Goal: Information Seeking & Learning: Find specific page/section

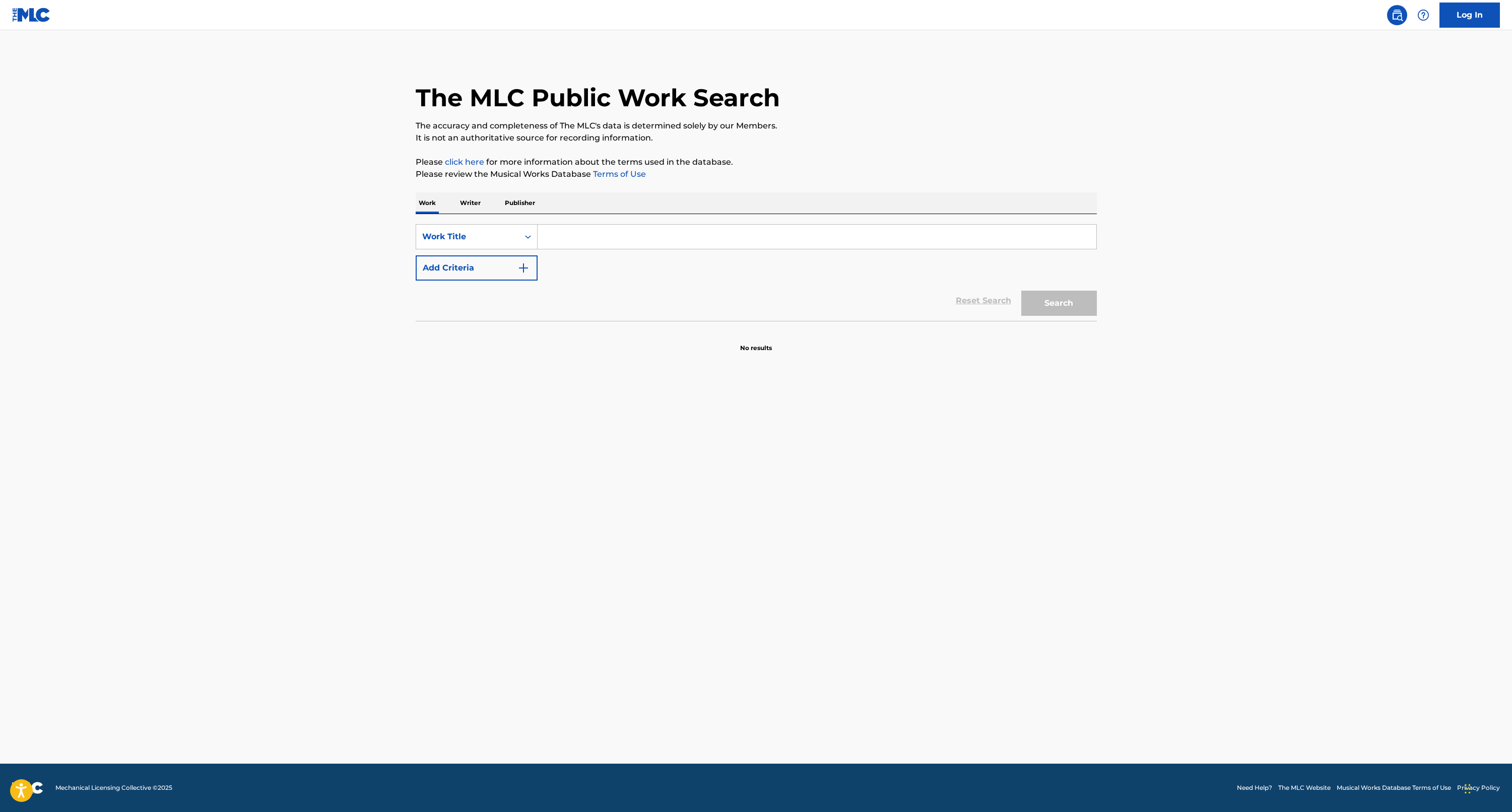
click at [603, 232] on input "Search Form" at bounding box center [817, 236] width 559 height 24
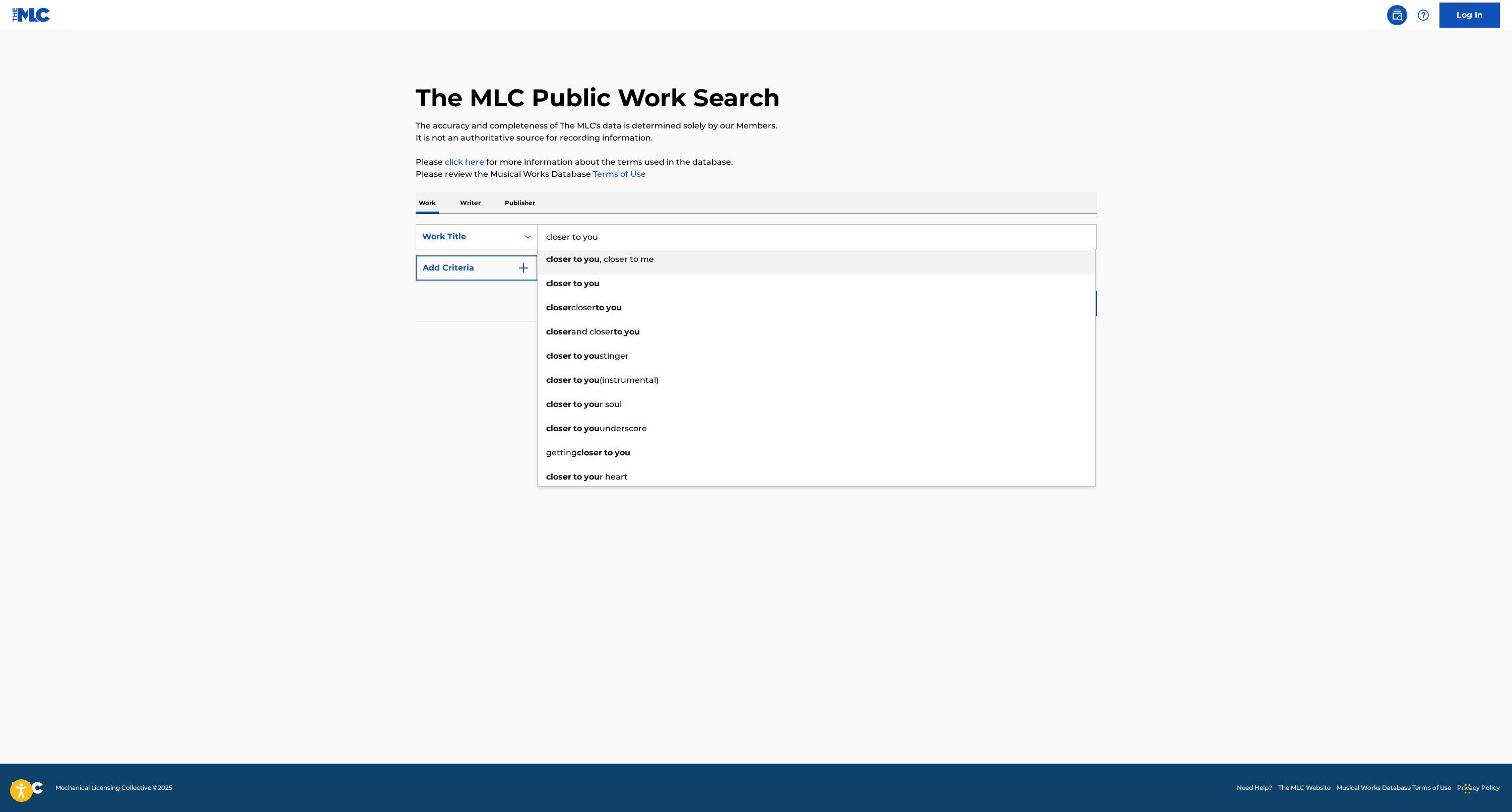
type input "closer to you"
click at [579, 279] on strong "to" at bounding box center [578, 283] width 9 height 9
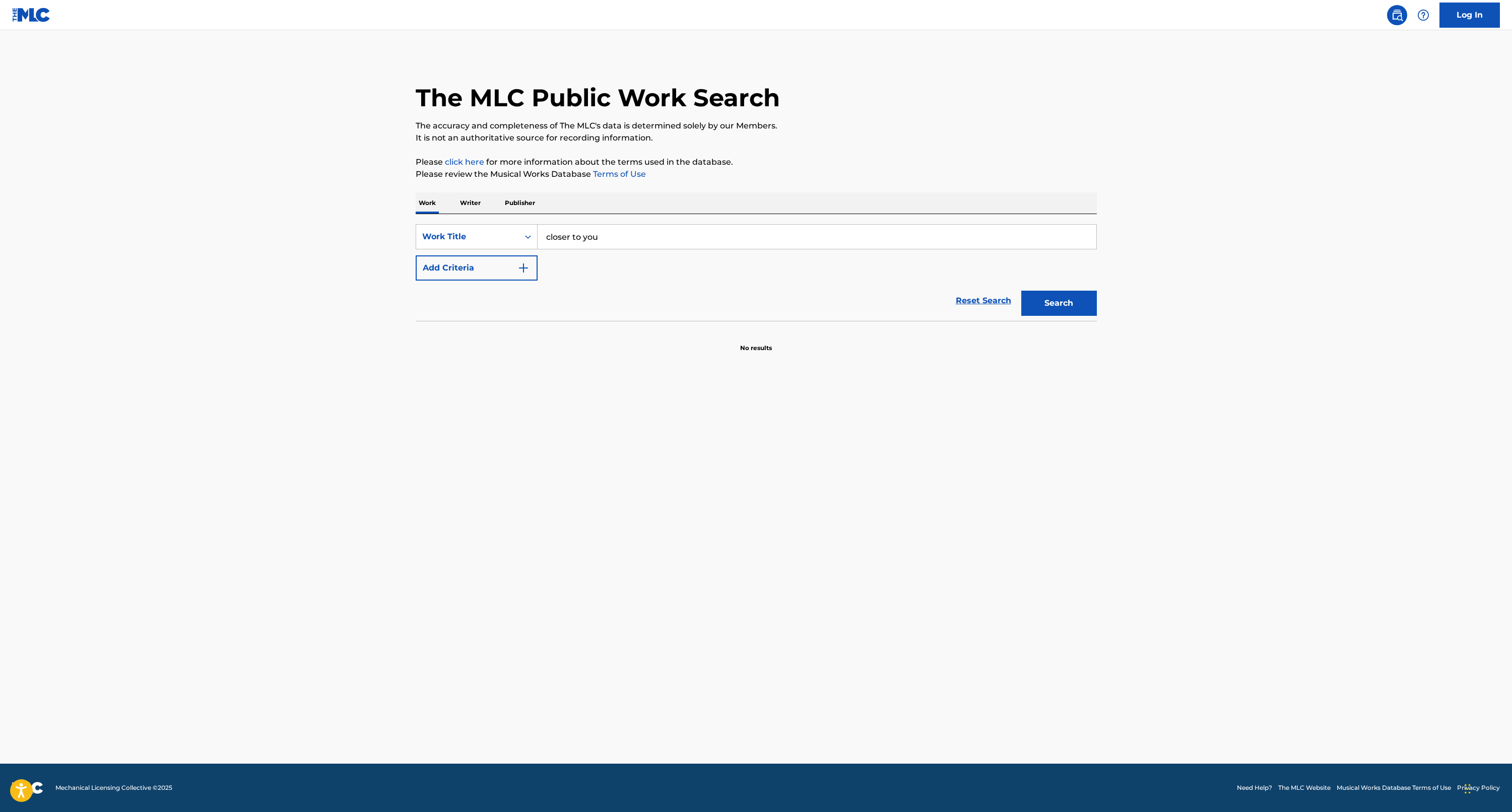
click at [490, 268] on button "Add Criteria" at bounding box center [477, 268] width 122 height 25
click at [571, 272] on input "Search Form" at bounding box center [808, 268] width 540 height 24
type input "[PERSON_NAME]"
click at [1058, 334] on button "Search" at bounding box center [1059, 334] width 76 height 25
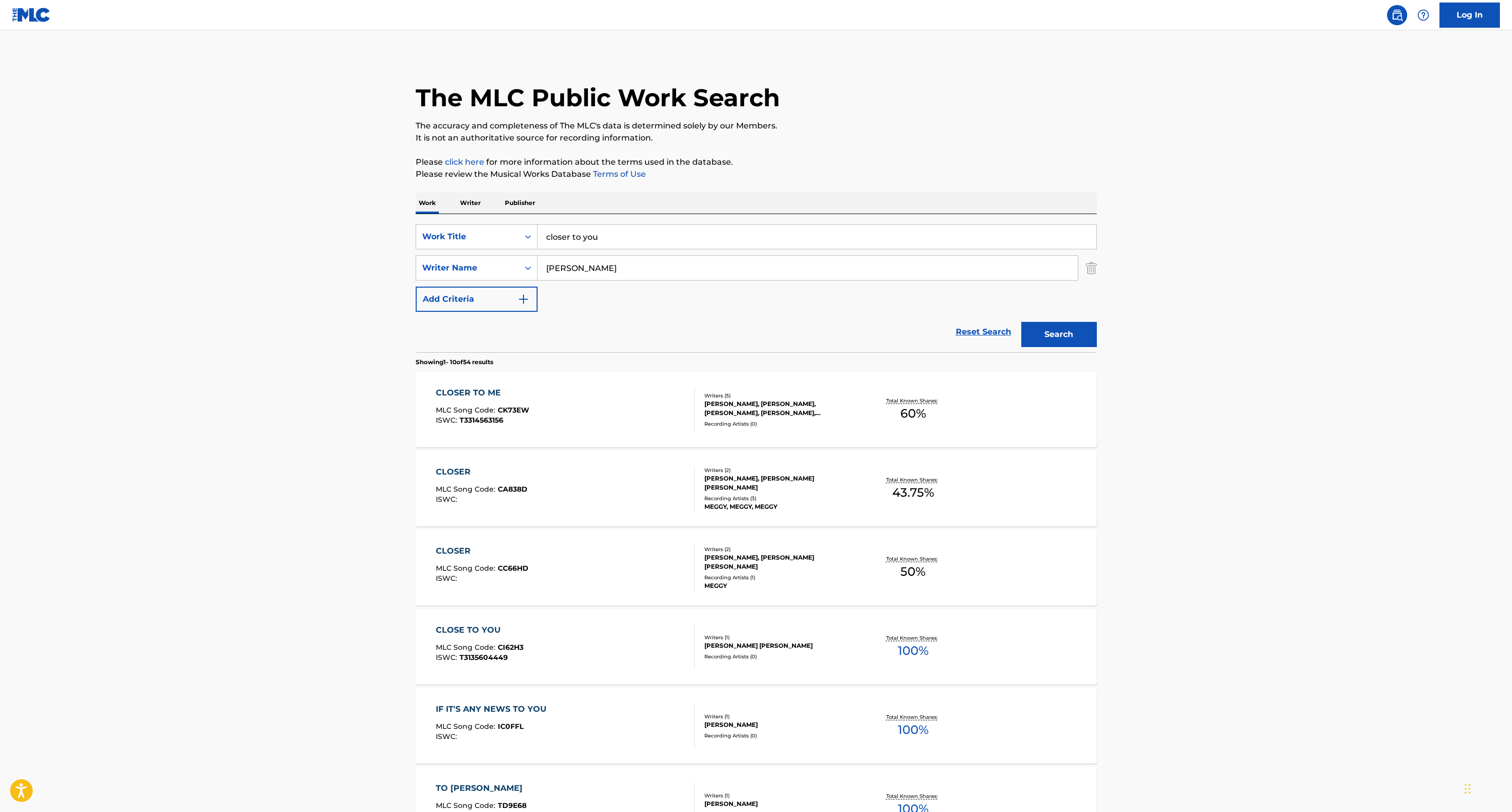
drag, startPoint x: 583, startPoint y: 238, endPoint x: 630, endPoint y: 235, distance: 47.1
click at [630, 235] on input "closer to you" at bounding box center [817, 236] width 559 height 24
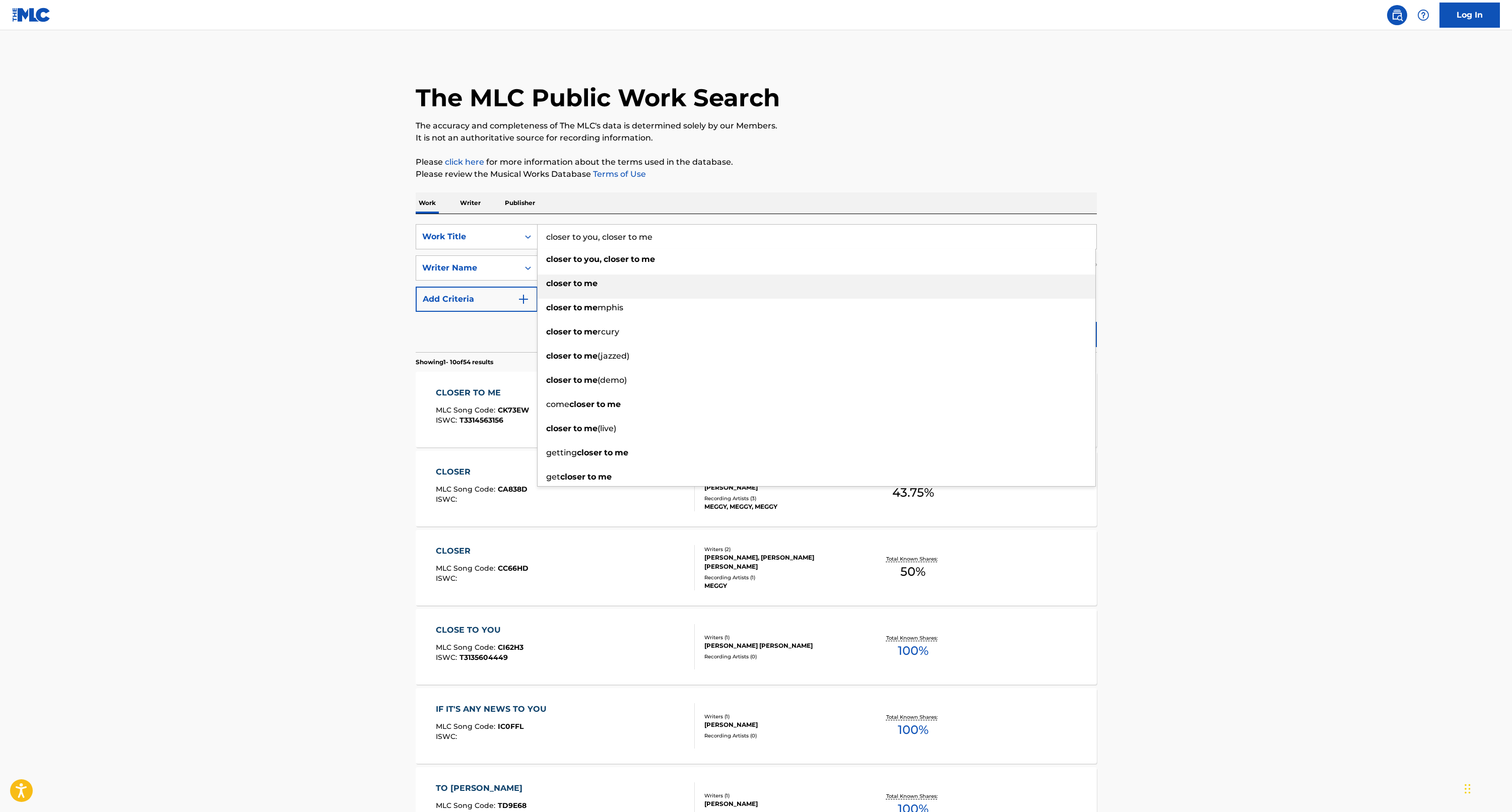
drag, startPoint x: 568, startPoint y: 283, endPoint x: 535, endPoint y: 304, distance: 39.1
click at [568, 283] on strong "closer" at bounding box center [558, 283] width 25 height 9
type input "closer to me"
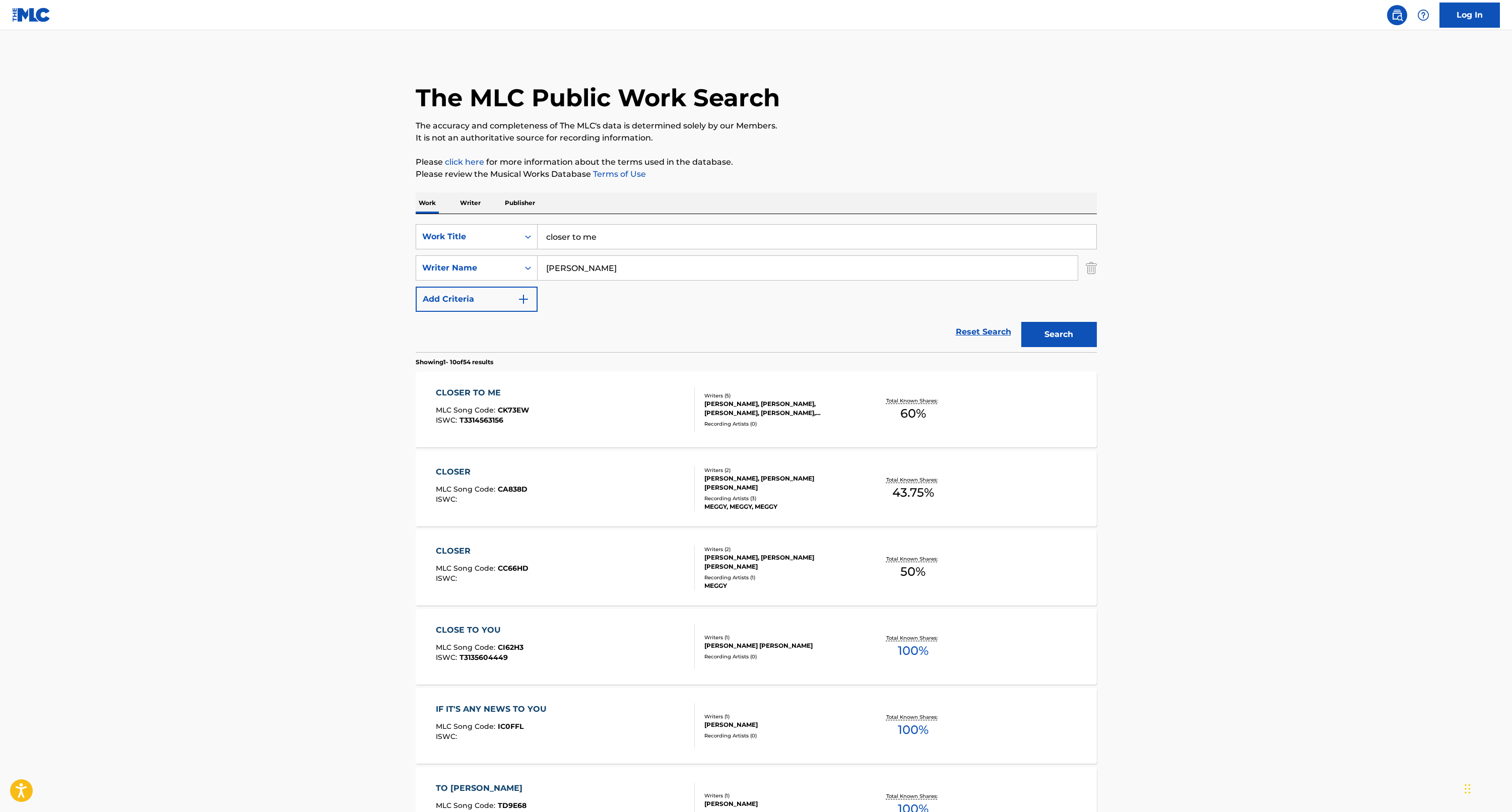
click at [468, 390] on div "CLOSER TO ME" at bounding box center [482, 393] width 93 height 12
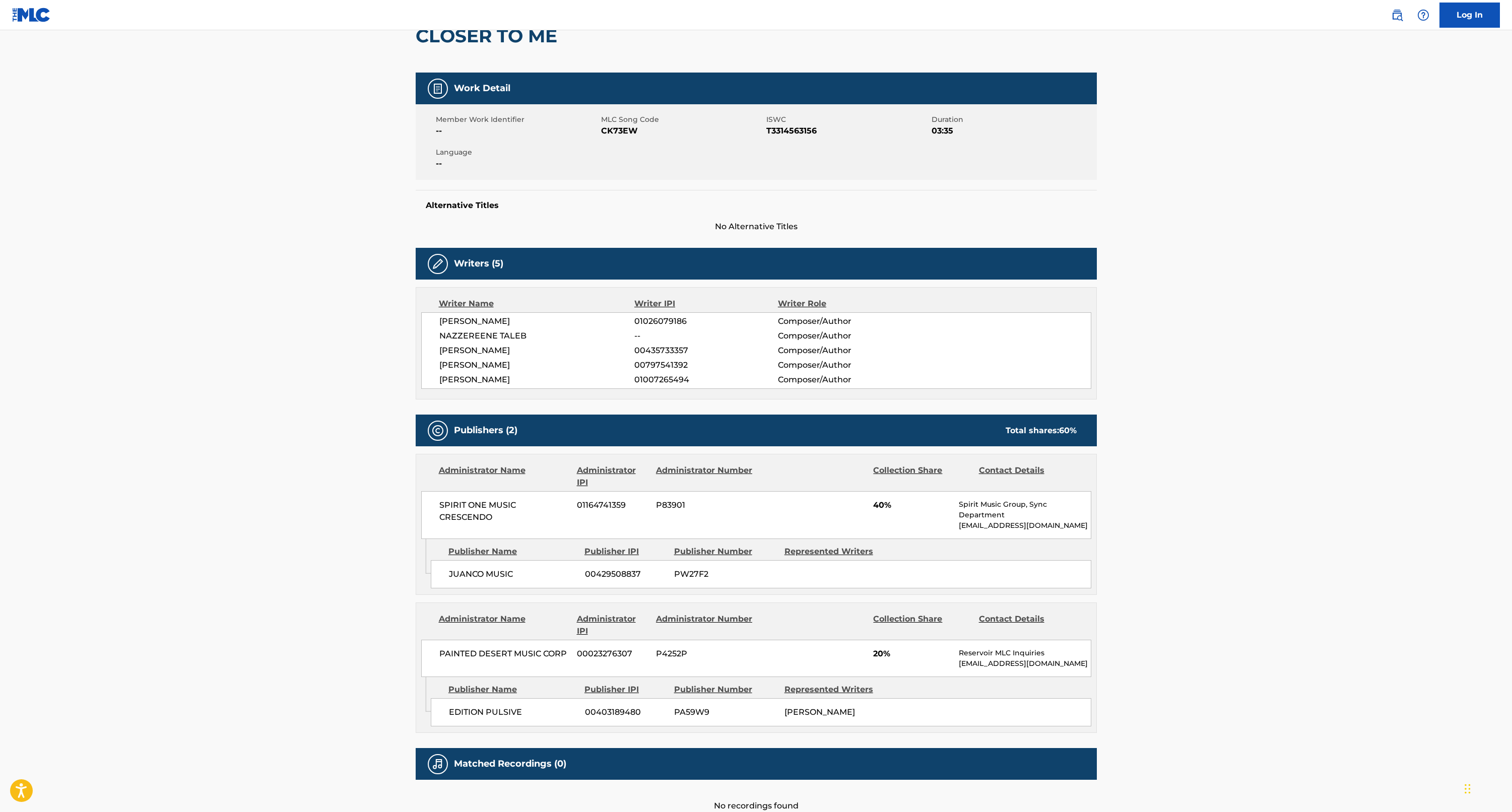
scroll to position [106, 0]
